Goal: Task Accomplishment & Management: Use online tool/utility

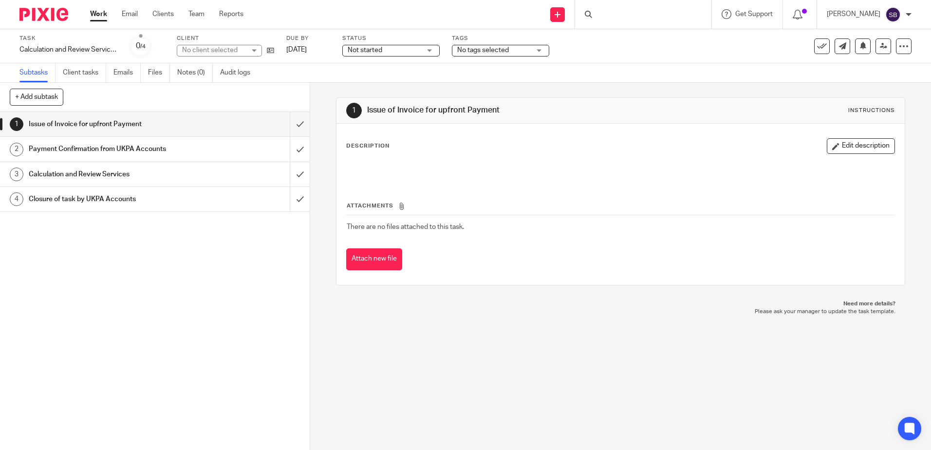
click at [48, 14] on img at bounding box center [43, 14] width 49 height 13
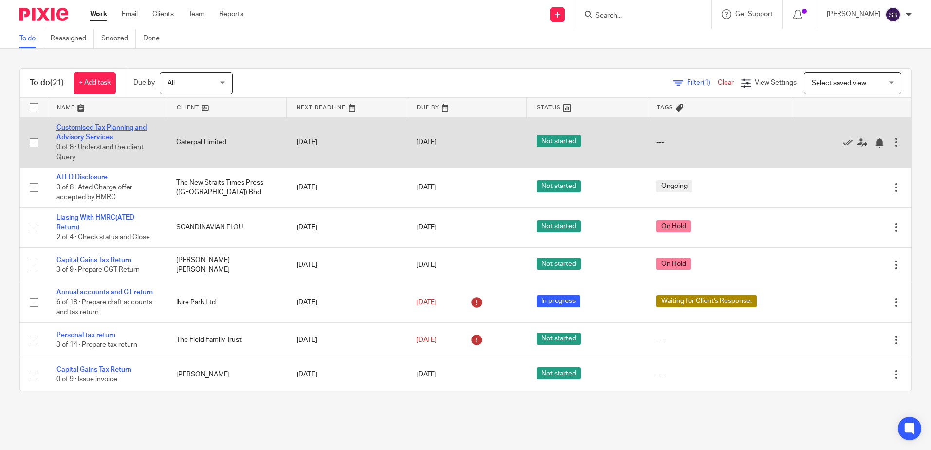
click at [97, 133] on link "Customised Tax Planning and Advisory Services" at bounding box center [101, 132] width 90 height 17
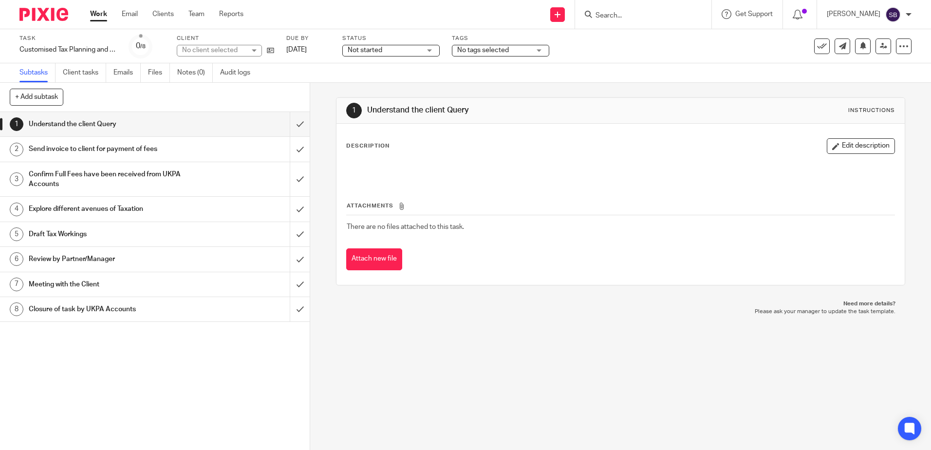
click at [95, 148] on h1 "Send invoice to client for payment of fees" at bounding box center [113, 149] width 168 height 15
click at [672, 327] on div "2 Send invoice to client for payment of fees Instructions Description Edit desc…" at bounding box center [620, 266] width 621 height 367
click at [43, 11] on img at bounding box center [43, 14] width 49 height 13
